Goal: Transaction & Acquisition: Purchase product/service

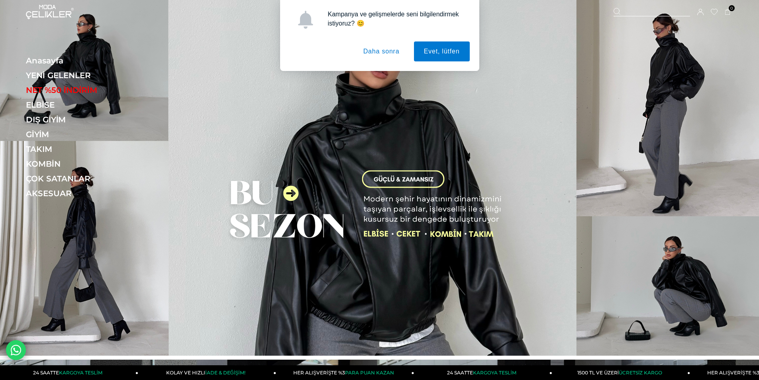
click at [378, 57] on button "Daha sonra" at bounding box center [382, 51] width 56 height 20
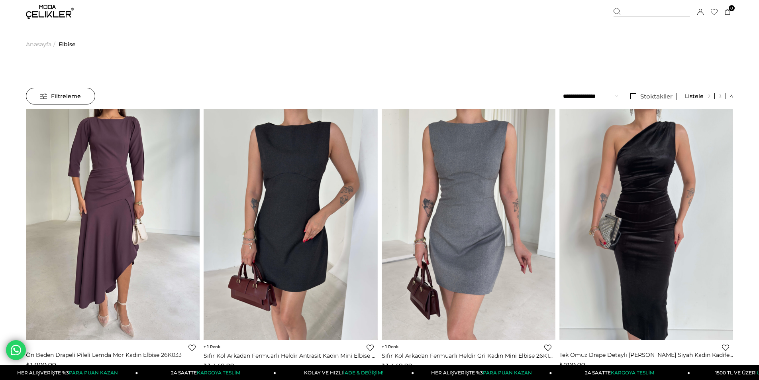
click at [51, 90] on span "Filtreleme" at bounding box center [60, 96] width 41 height 16
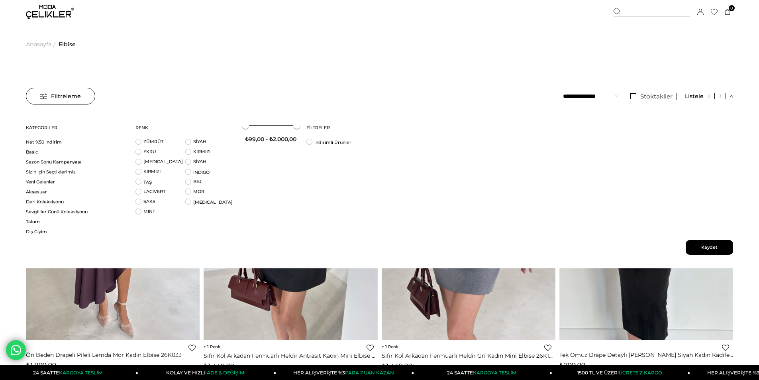
scroll to position [618, 0]
click at [718, 247] on span "Kaydet" at bounding box center [709, 247] width 47 height 15
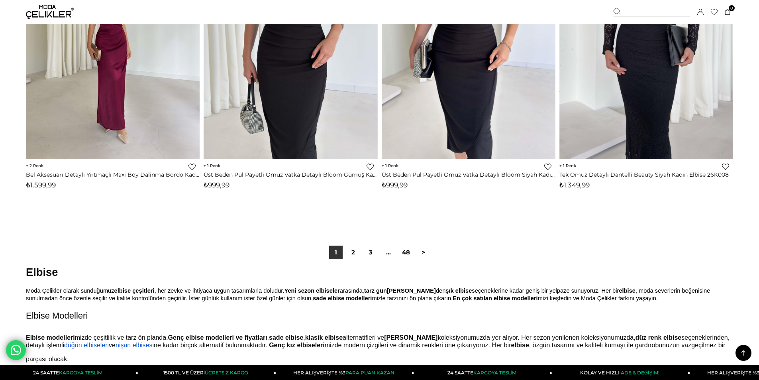
scroll to position [5924, 0]
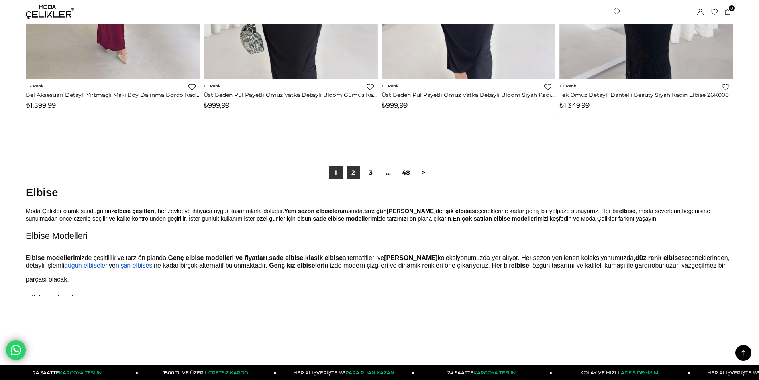
click at [354, 174] on link "2" at bounding box center [354, 173] width 14 height 14
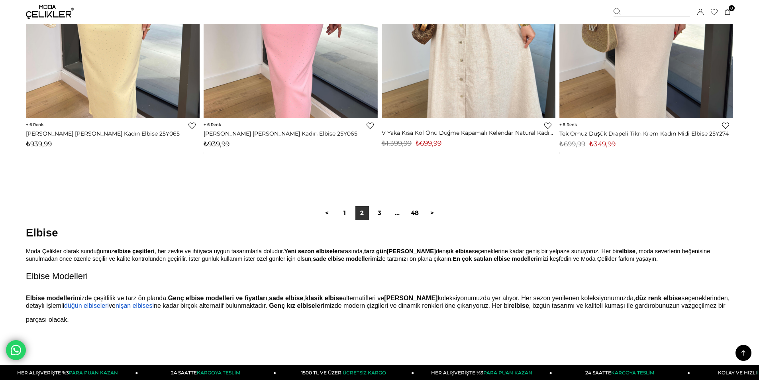
scroll to position [5859, 0]
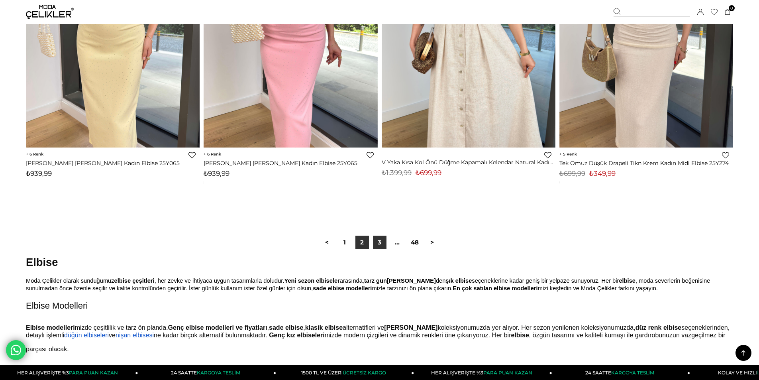
click at [379, 244] on link "3" at bounding box center [380, 243] width 14 height 14
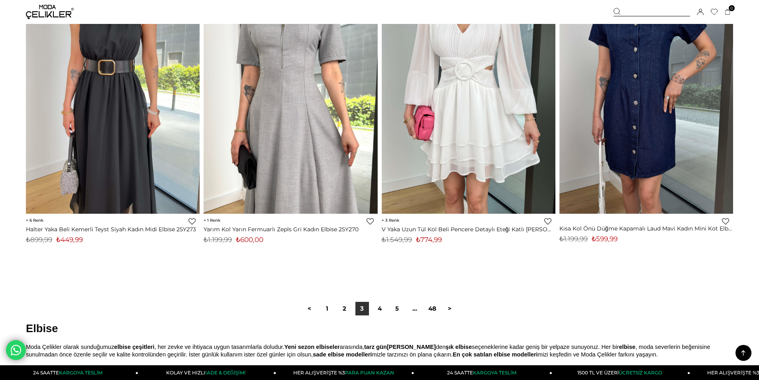
scroll to position [5819, 0]
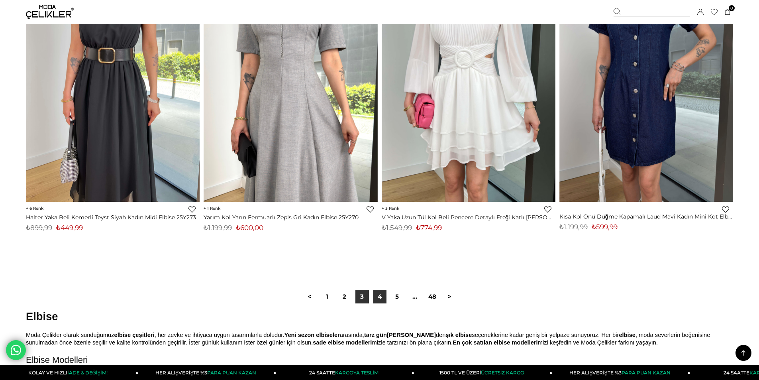
click at [385, 294] on link "4" at bounding box center [380, 297] width 14 height 14
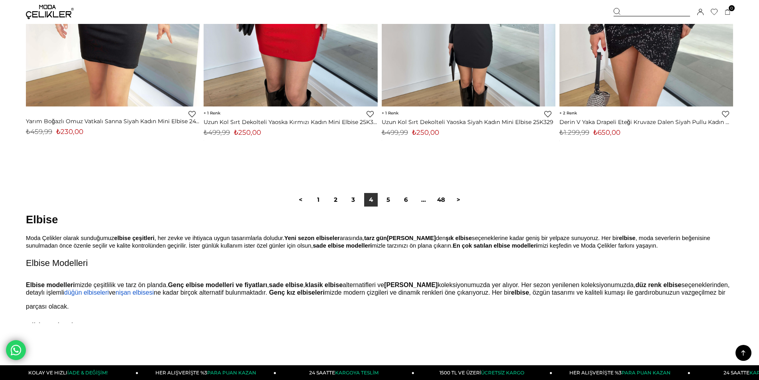
scroll to position [5939, 0]
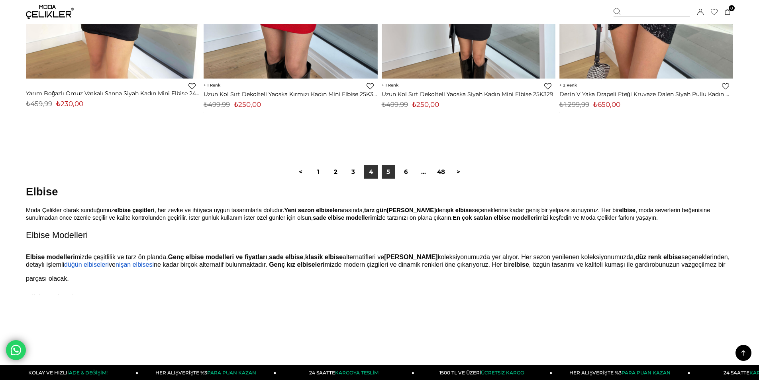
click at [391, 175] on link "5" at bounding box center [389, 172] width 14 height 14
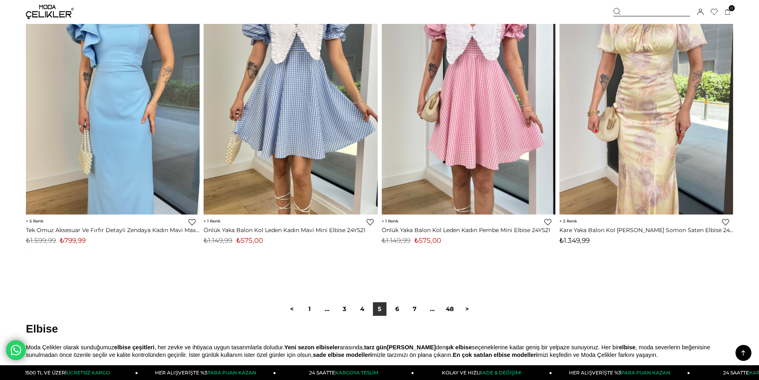
scroll to position [5819, 0]
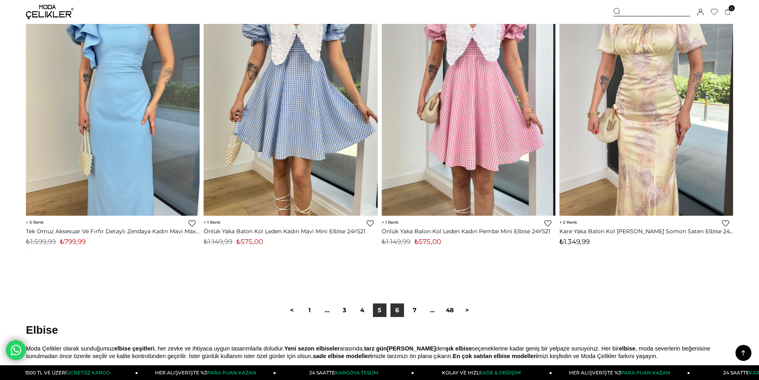
click at [403, 310] on link "6" at bounding box center [398, 310] width 14 height 14
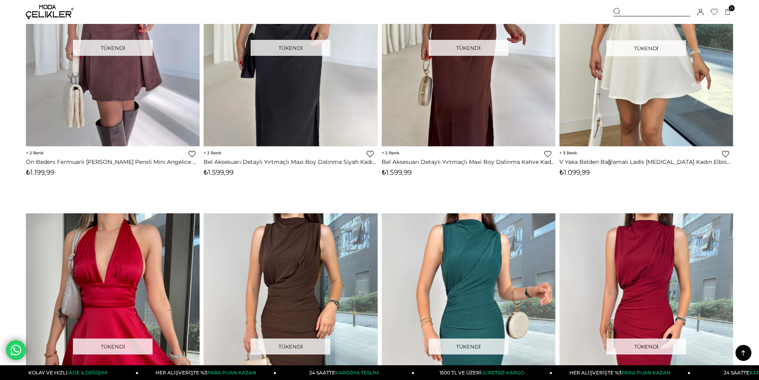
scroll to position [5540, 0]
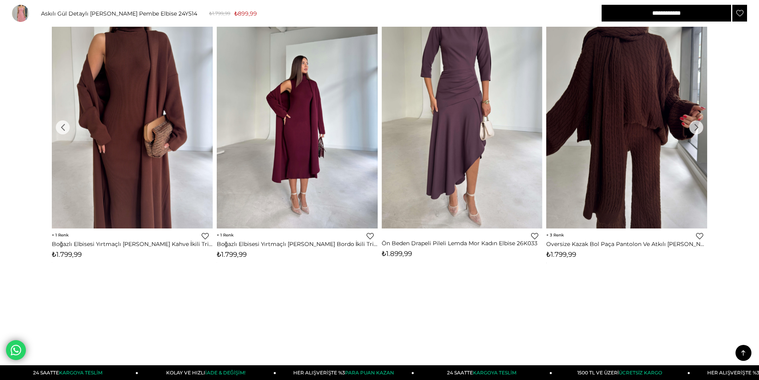
scroll to position [752, 0]
